Goal: Task Accomplishment & Management: Complete application form

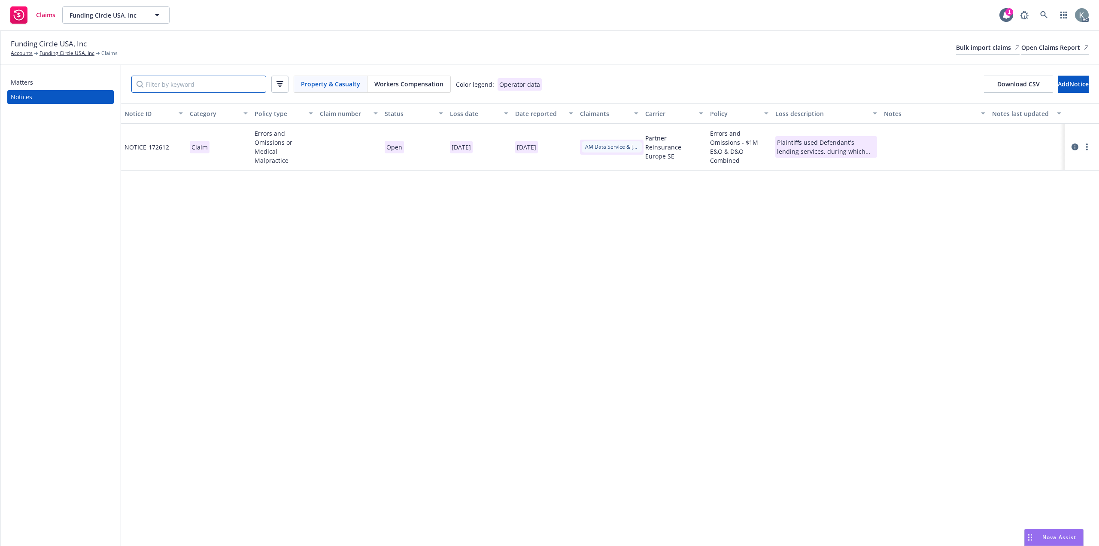
click at [215, 82] on input "Filter by keyword" at bounding box center [198, 84] width 135 height 17
paste input "B0621PFUND000923"
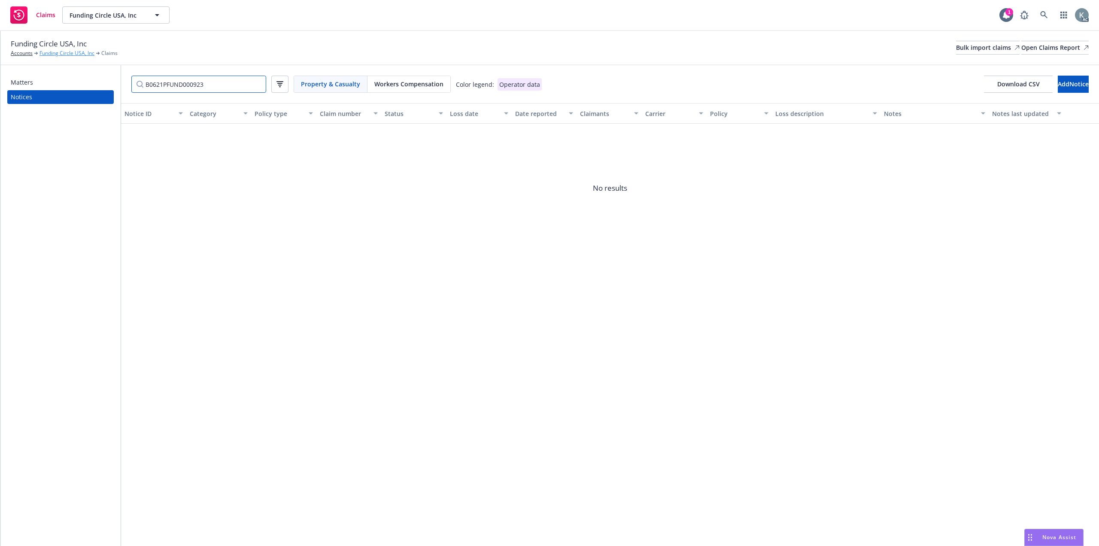
type input "B0621PFUND000923"
click at [85, 50] on link "Funding Circle USA, Inc" at bounding box center [67, 53] width 55 height 8
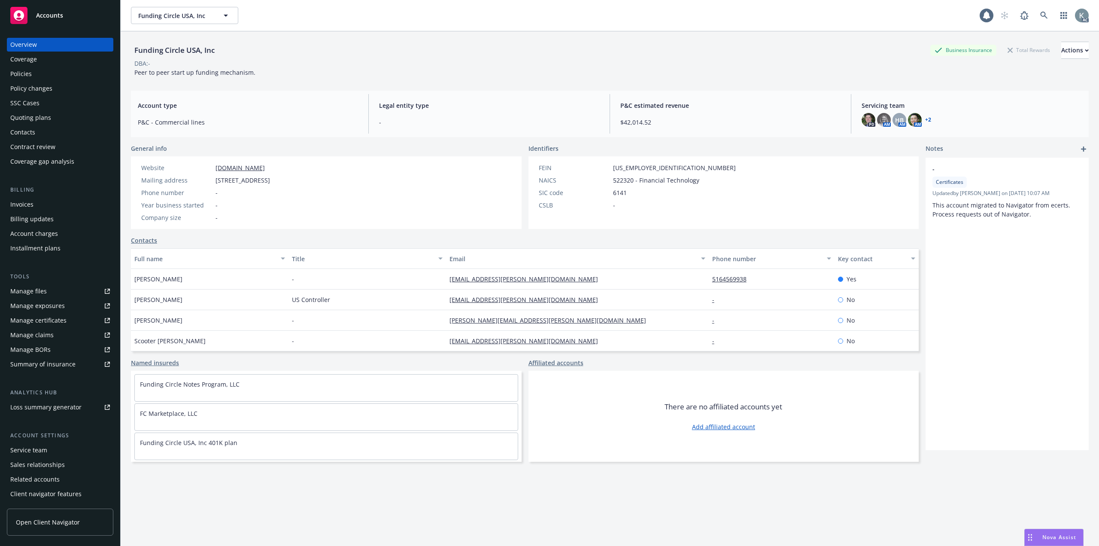
click at [54, 70] on div "Policies" at bounding box center [60, 74] width 100 height 14
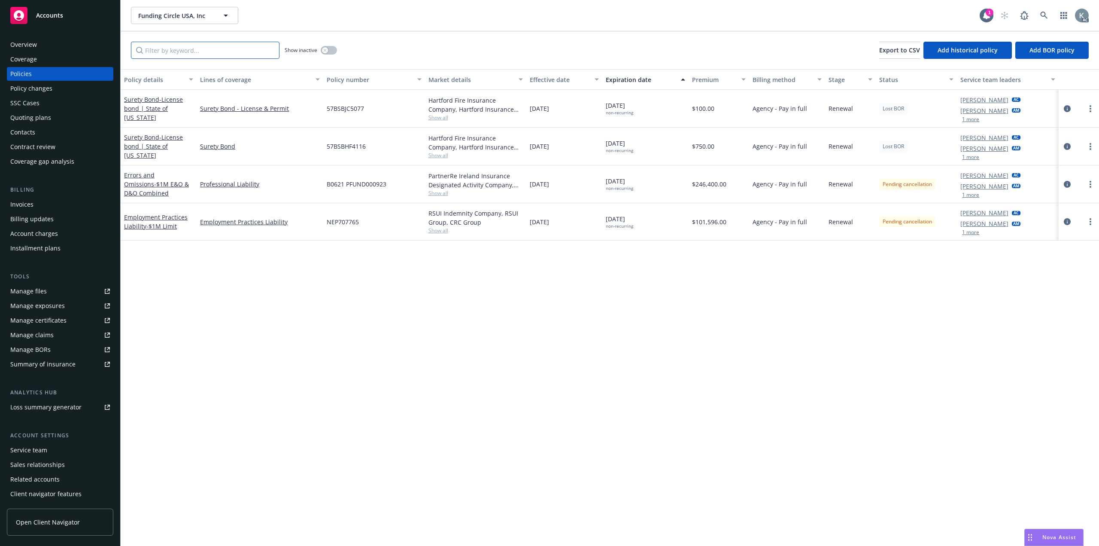
click at [161, 45] on input "Filter by keyword..." at bounding box center [205, 50] width 149 height 17
paste input "B0621PFUND000923"
type input "B0621PFUND000923"
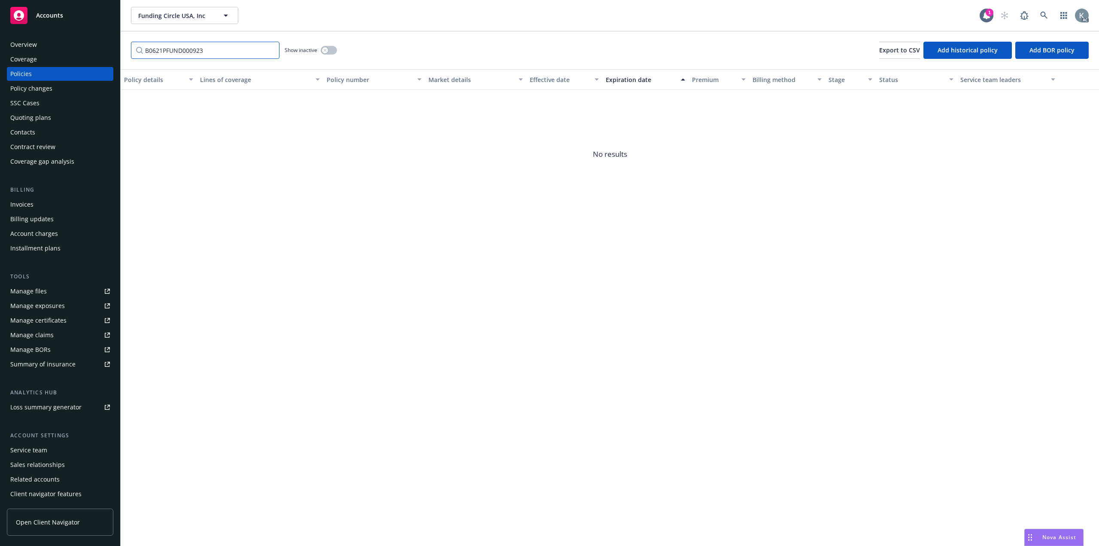
click at [270, 48] on input "B0621PFUND000923" at bounding box center [205, 50] width 149 height 17
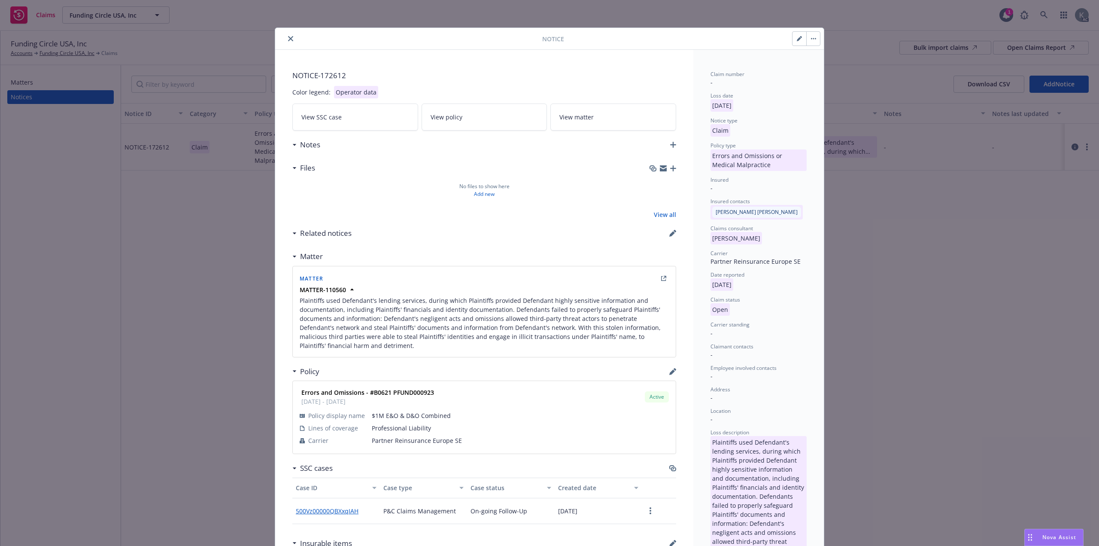
click at [797, 38] on icon "button" at bounding box center [799, 39] width 4 height 4
select select "ERROR_AND_OMISSIONS_OR_MEDICAL_MALPRACTICE"
select select "open"
select select "CLAIM"
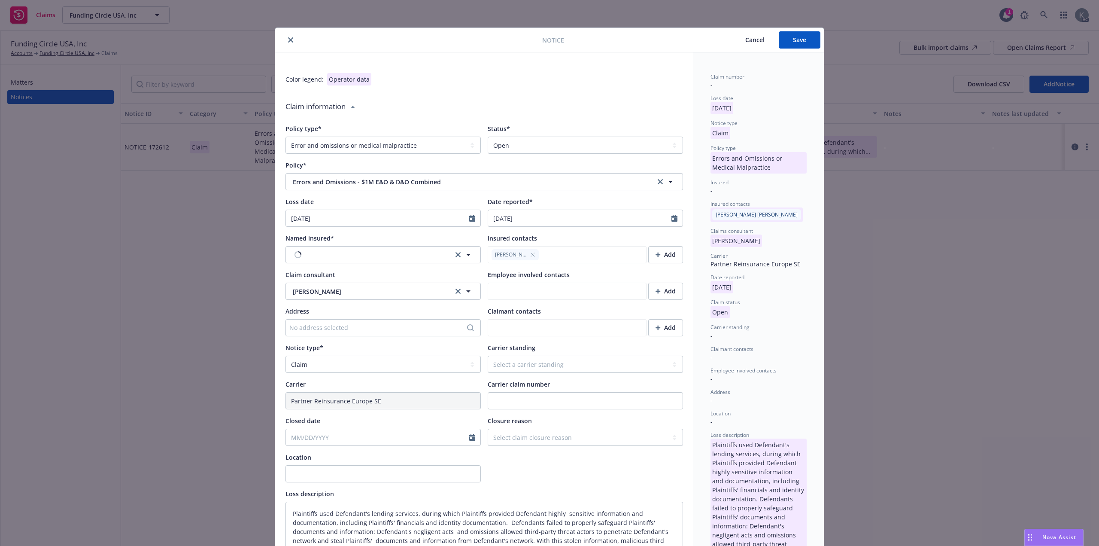
type textarea "x"
type textarea "Plaintiffs used Defendant's lending services, during which Plaintiffs provided …"
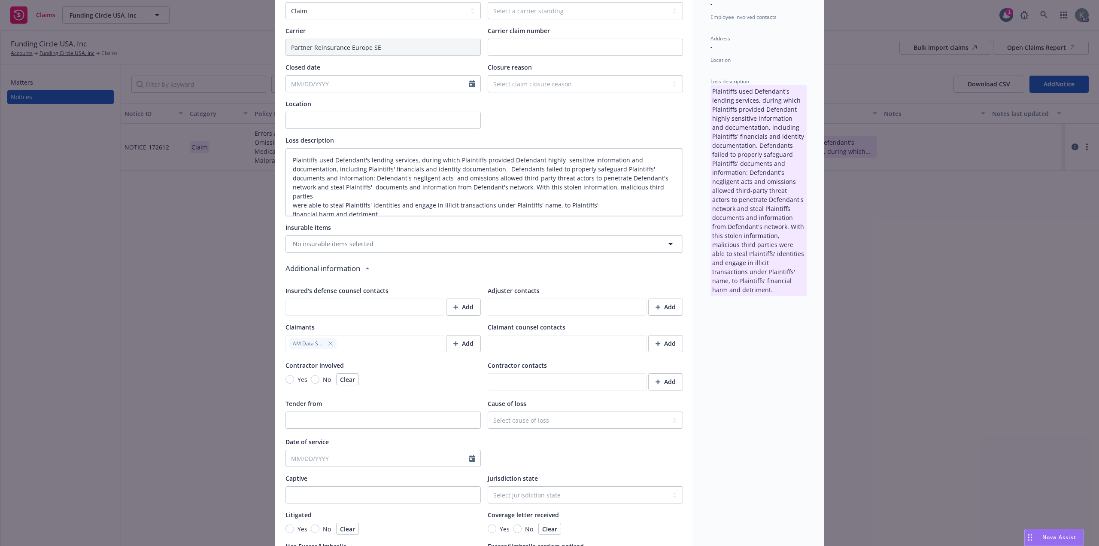
scroll to position [447, 0]
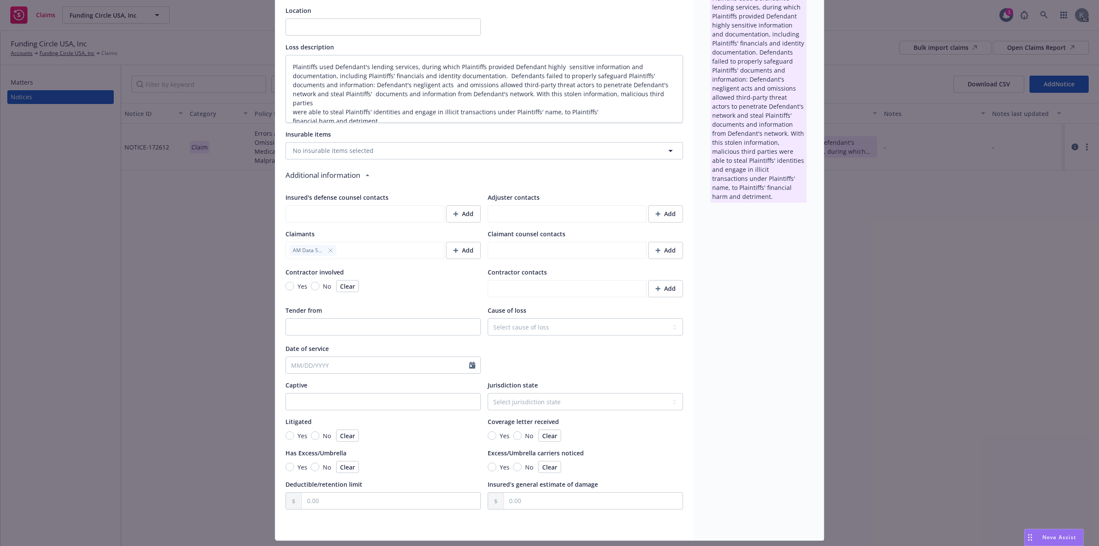
click at [1036, 296] on div "Notice Cancel Save Color legend: Operator data Claim information Policy type* S…" at bounding box center [549, 273] width 1099 height 546
type textarea "x"
type textarea "Plaintiffs used Defendant's lending services, during which Plaintiffs provided …"
type textarea "x"
type textarea "Plaintiffs used Defendant's lending services, during which Plaintiffs provided …"
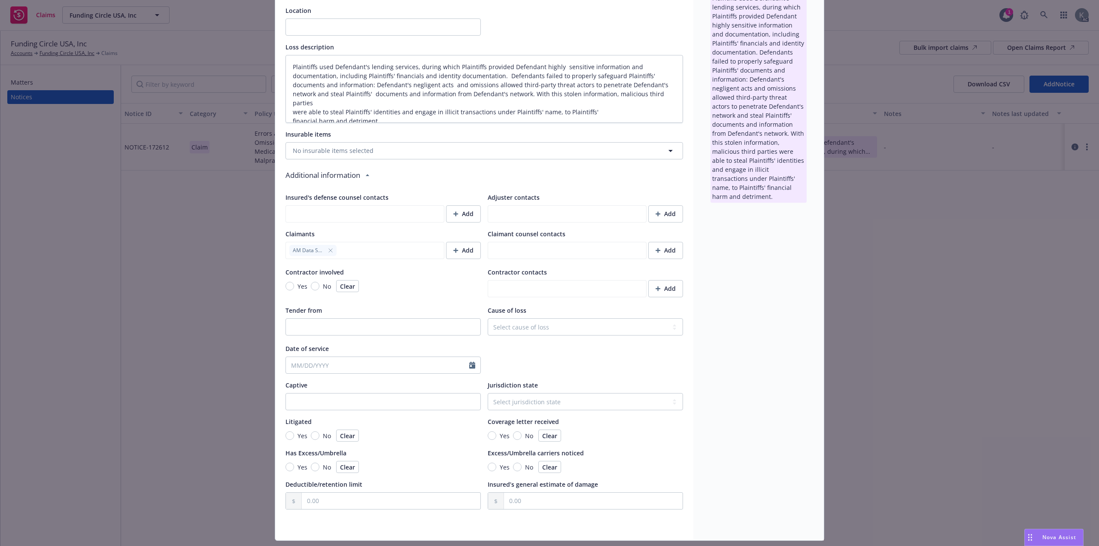
type textarea "x"
type textarea "Plaintiffs used Defendant's lending services, during which Plaintiffs provided …"
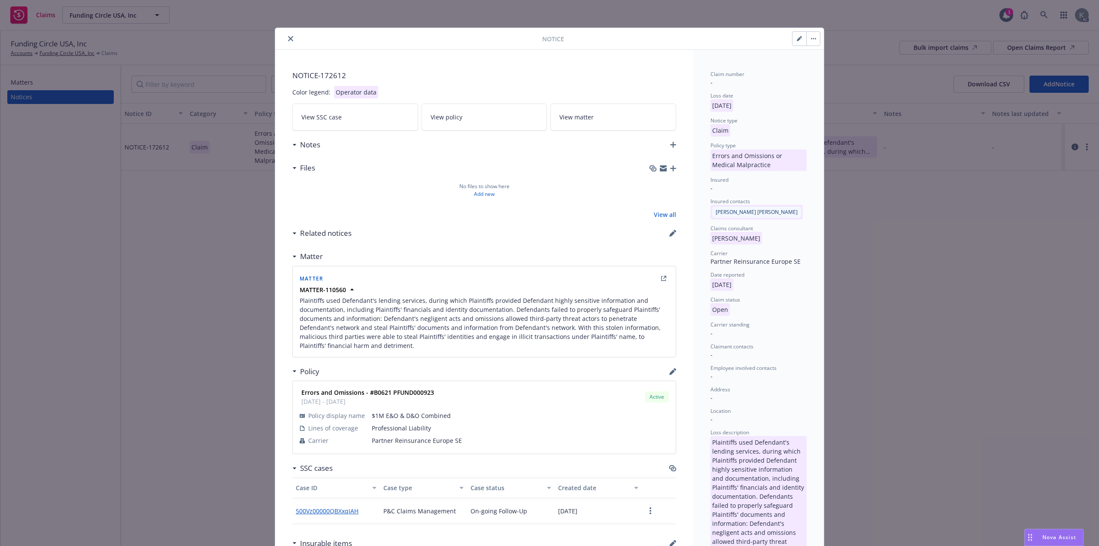
click at [795, 42] on button "button" at bounding box center [800, 39] width 14 height 14
select select "ERROR_AND_OMISSIONS_OR_MEDICAL_MALPRACTICE"
select select "open"
select select "CLAIM"
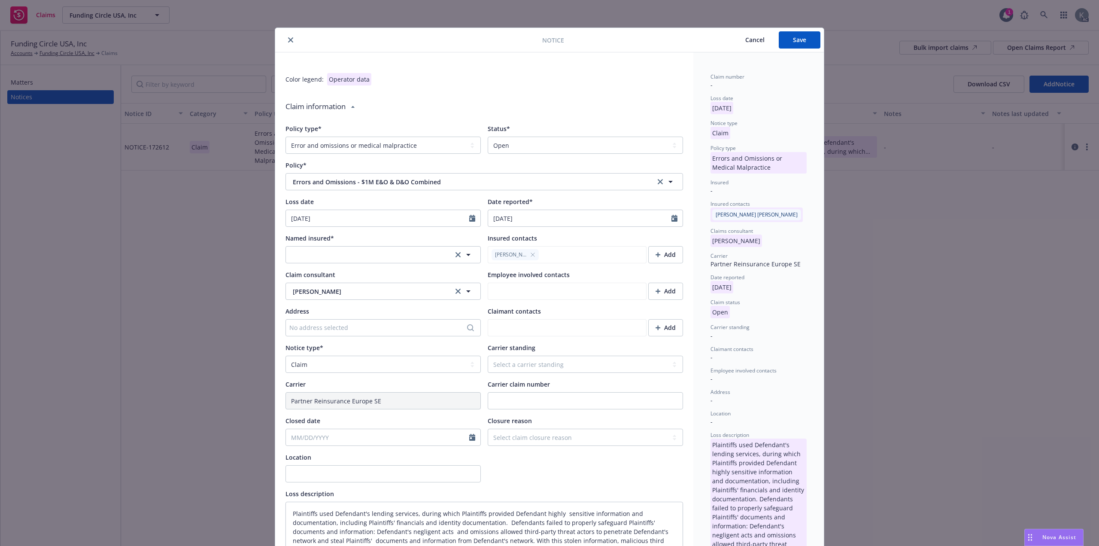
type textarea "x"
type textarea "Plaintiffs used Defendant's lending services, during which Plaintiffs provided …"
